Goal: Find specific page/section

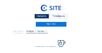
click at [36, 15] on div "Camera's" at bounding box center [41, 16] width 15 height 5
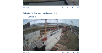
scroll to position [208, 0]
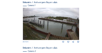
scroll to position [45, 0]
